Goal: Information Seeking & Learning: Compare options

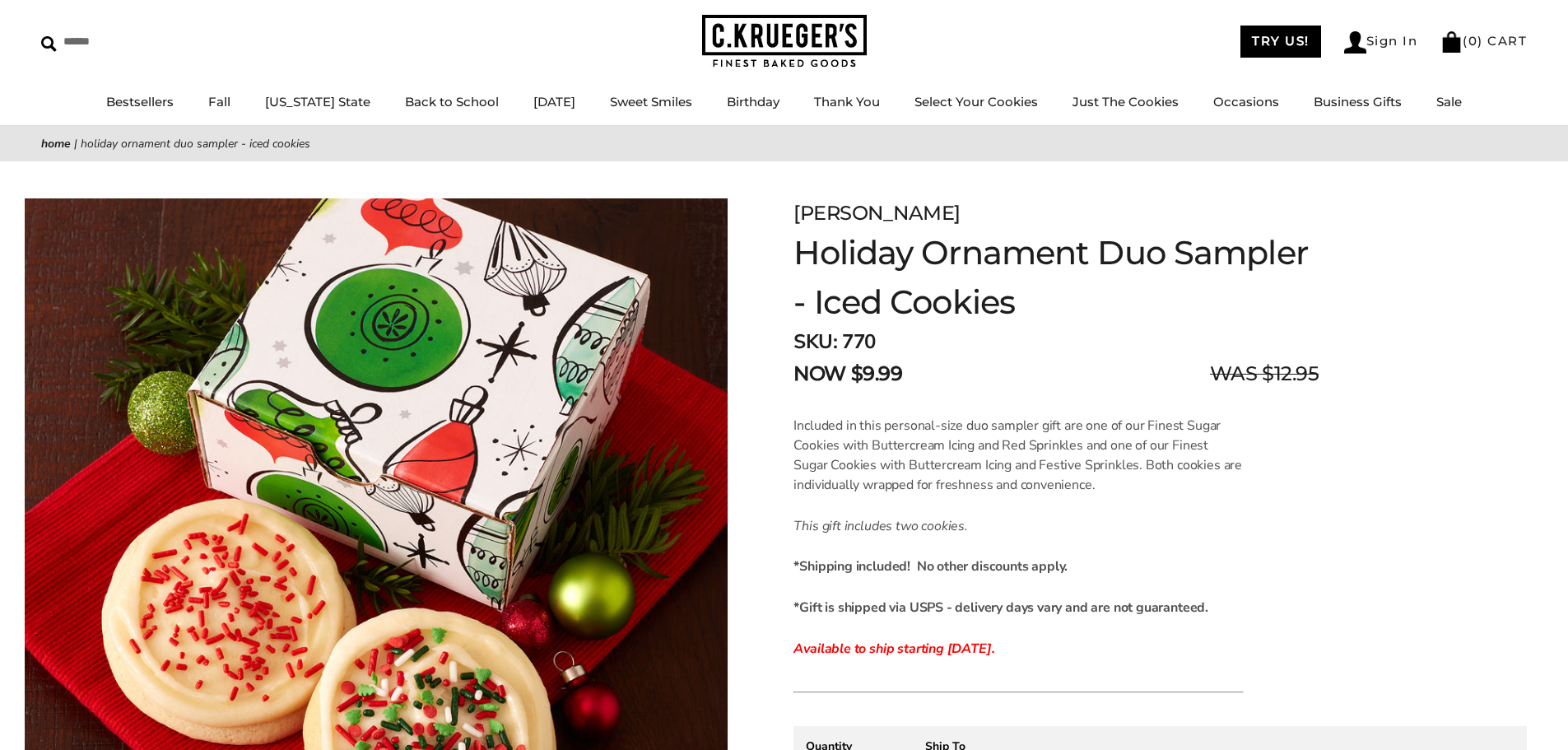
scroll to position [165, 0]
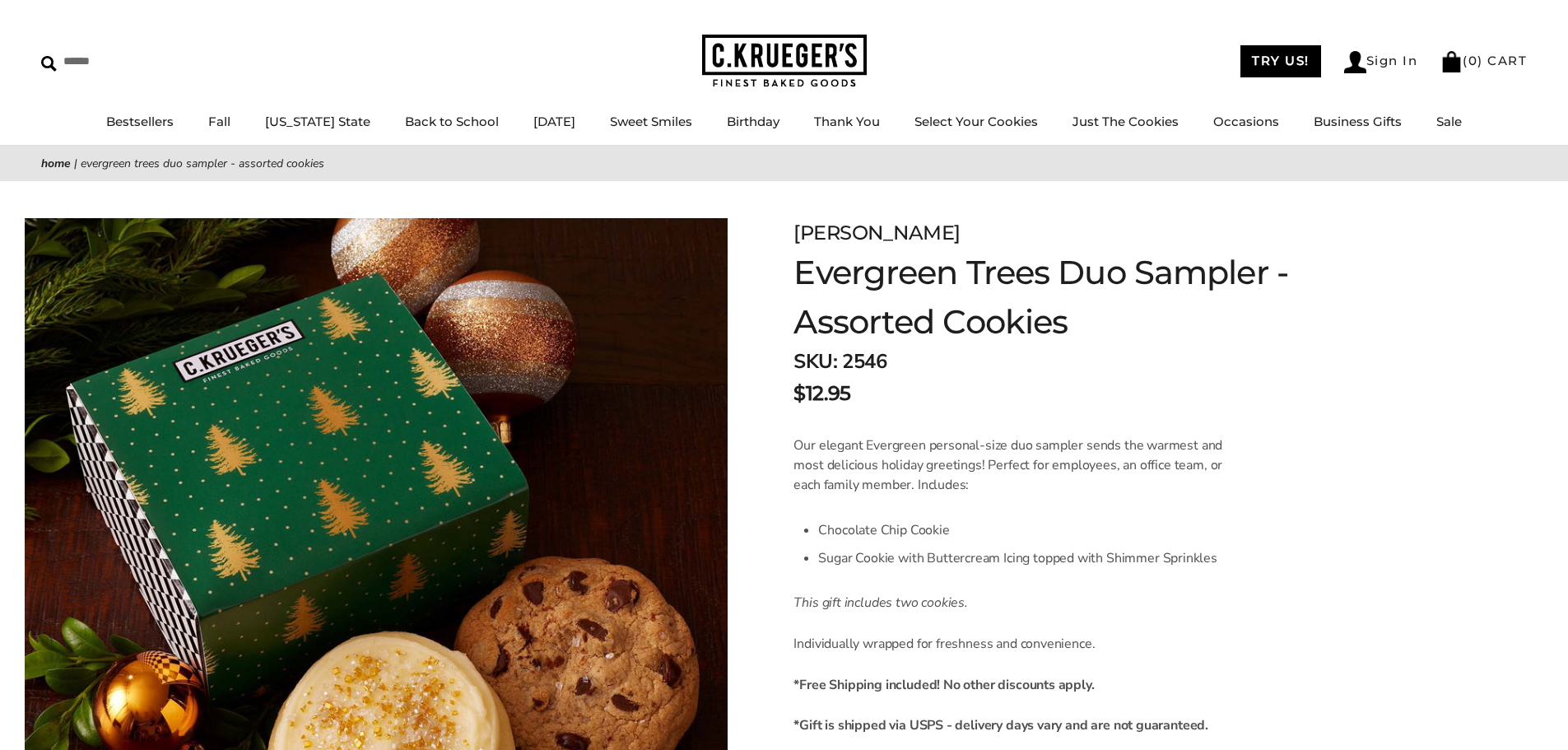
scroll to position [82, 0]
